Goal: Transaction & Acquisition: Purchase product/service

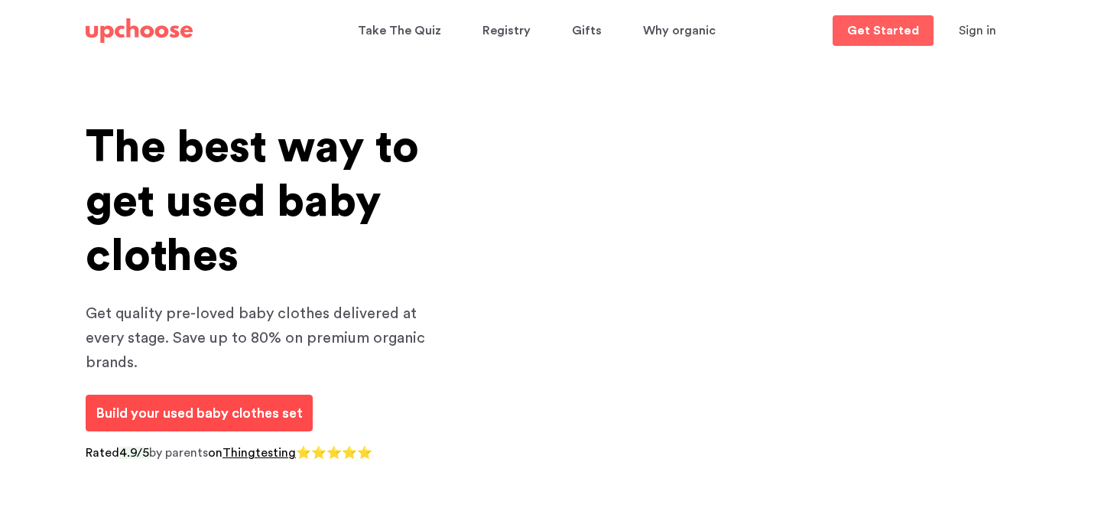
click at [238, 403] on link "Build your used baby clothes set" at bounding box center [199, 413] width 227 height 37
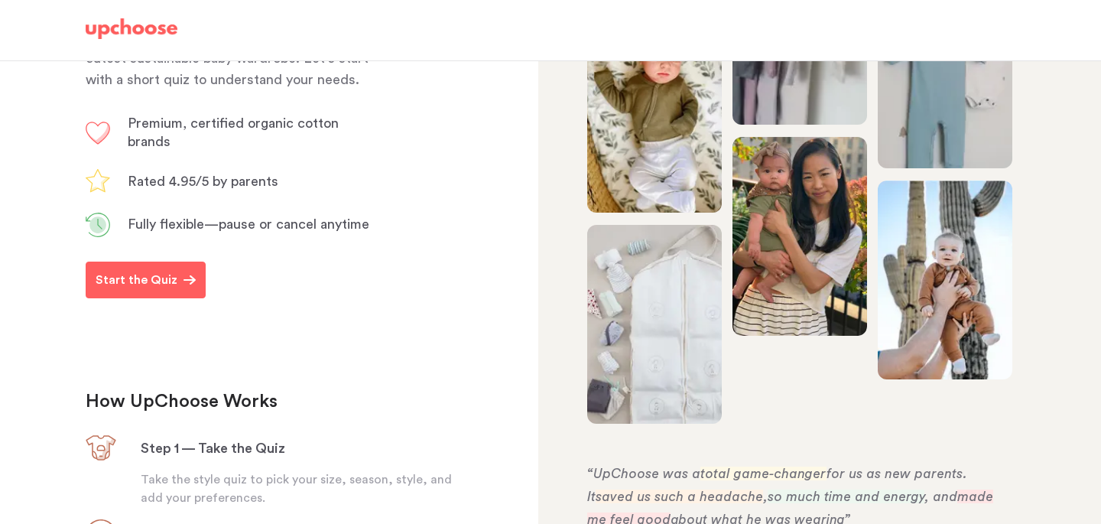
scroll to position [250, 0]
click at [141, 288] on p "Start the Quiz" at bounding box center [137, 279] width 82 height 18
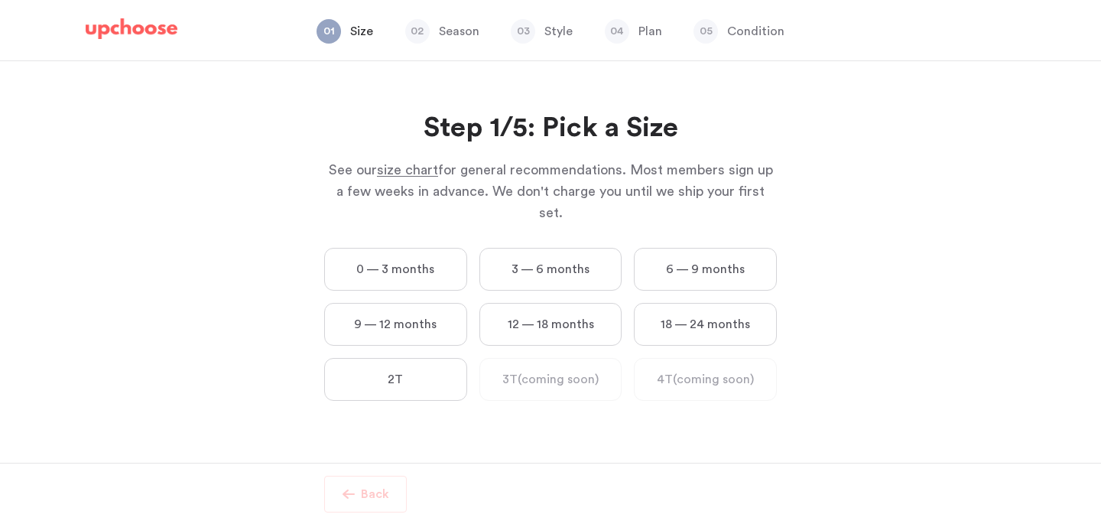
click at [674, 249] on label "6 — 9 months" at bounding box center [705, 269] width 143 height 43
click at [0, 0] on months "6 — 9 months" at bounding box center [0, 0] width 0 height 0
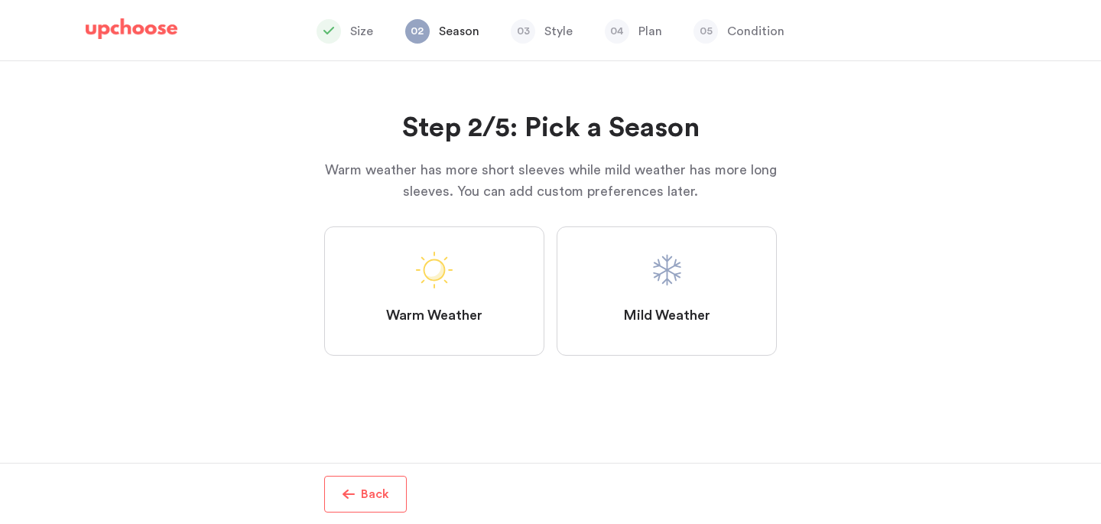
click at [487, 297] on label "Warm Weather" at bounding box center [434, 290] width 220 height 129
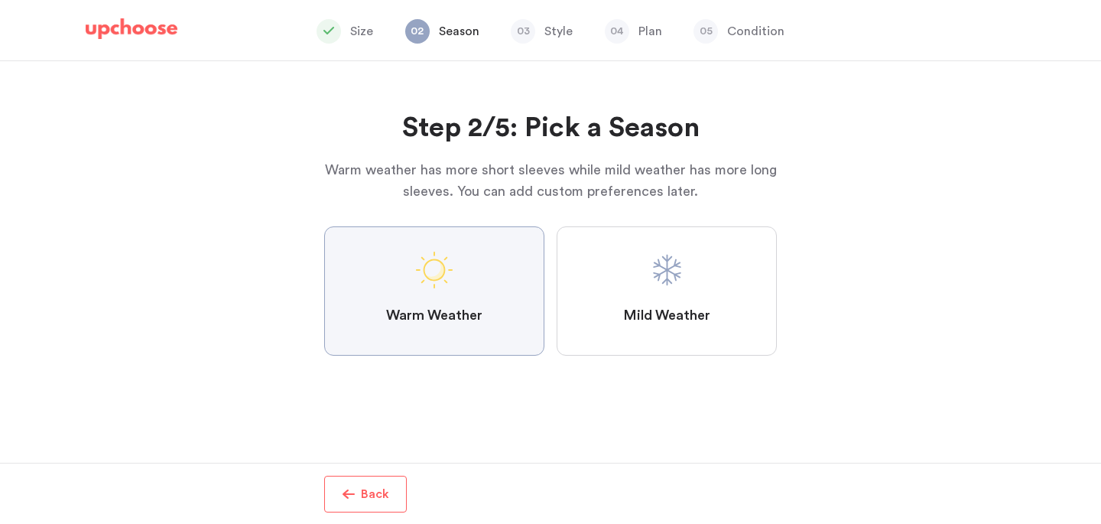
click at [0, 0] on Weather "Warm Weather" at bounding box center [0, 0] width 0 height 0
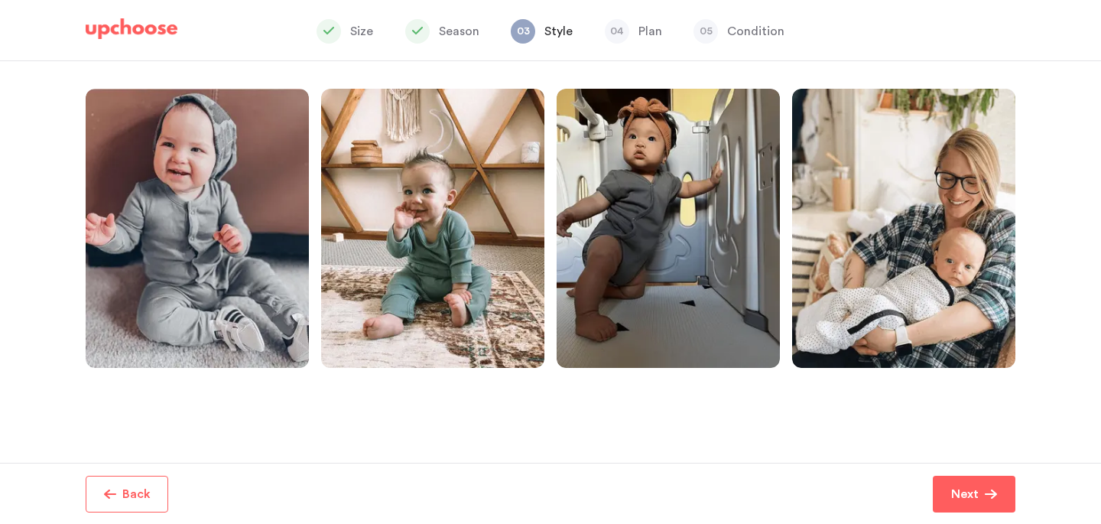
scroll to position [324, 0]
click at [990, 488] on span "button" at bounding box center [991, 494] width 12 height 12
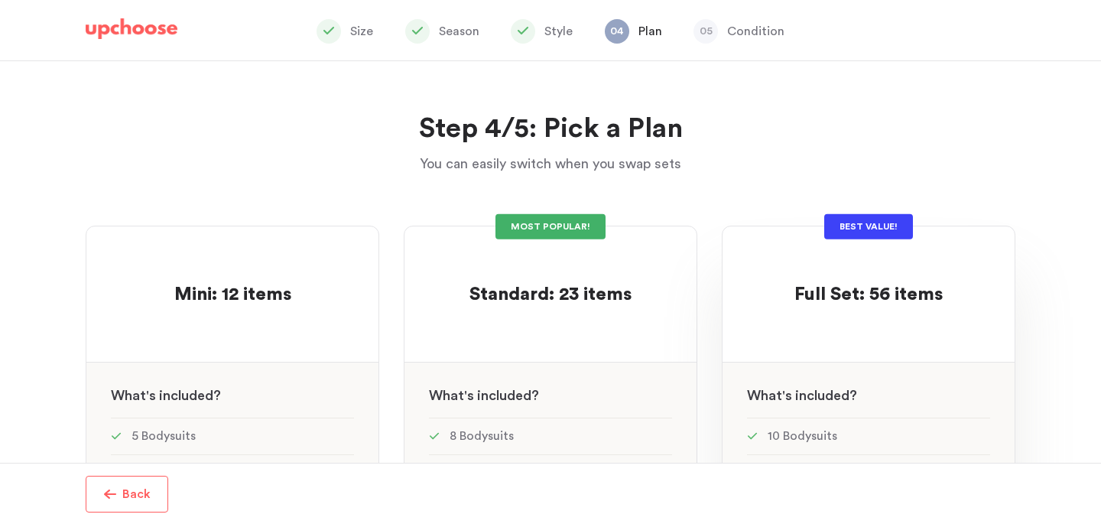
click at [938, 279] on p at bounding box center [869, 270] width 148 height 24
